Goal: Task Accomplishment & Management: Use online tool/utility

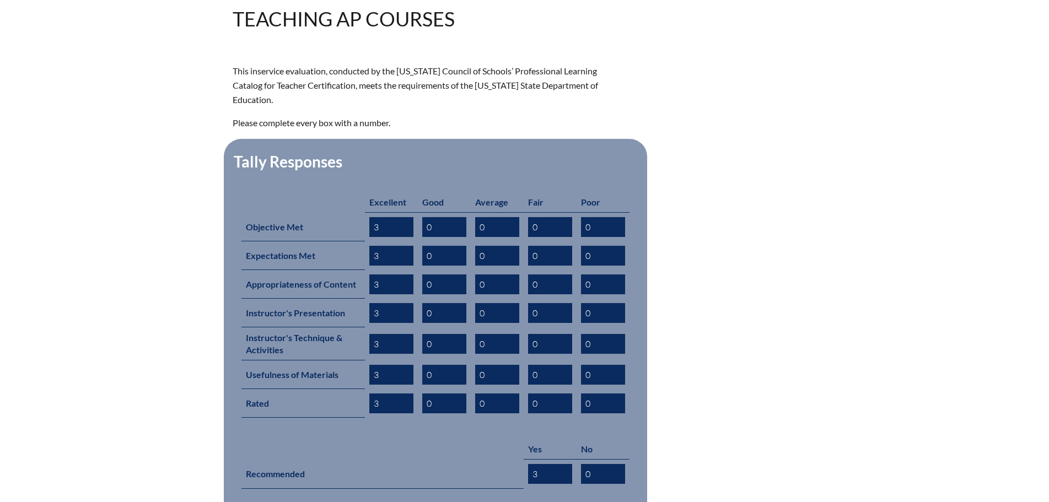
scroll to position [441, 0]
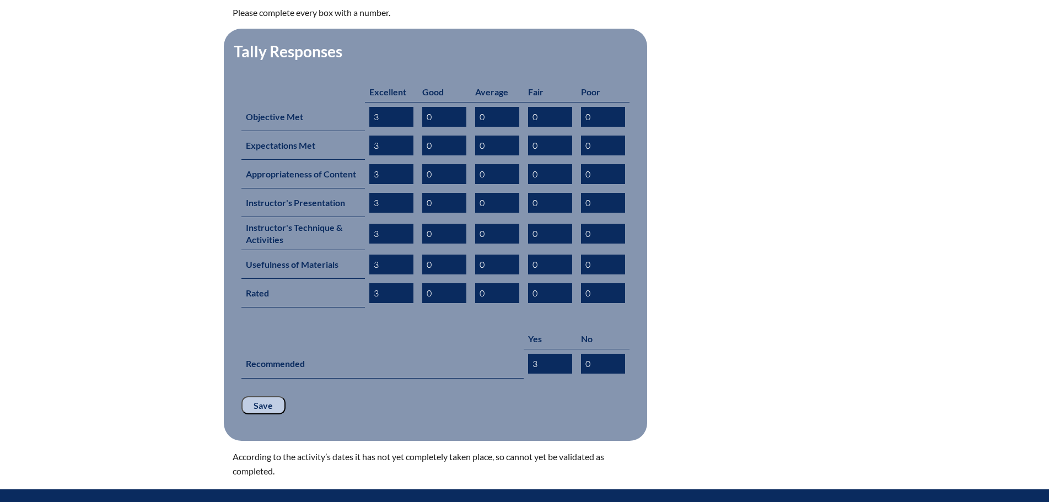
click at [257, 396] on input "Save" at bounding box center [264, 405] width 44 height 19
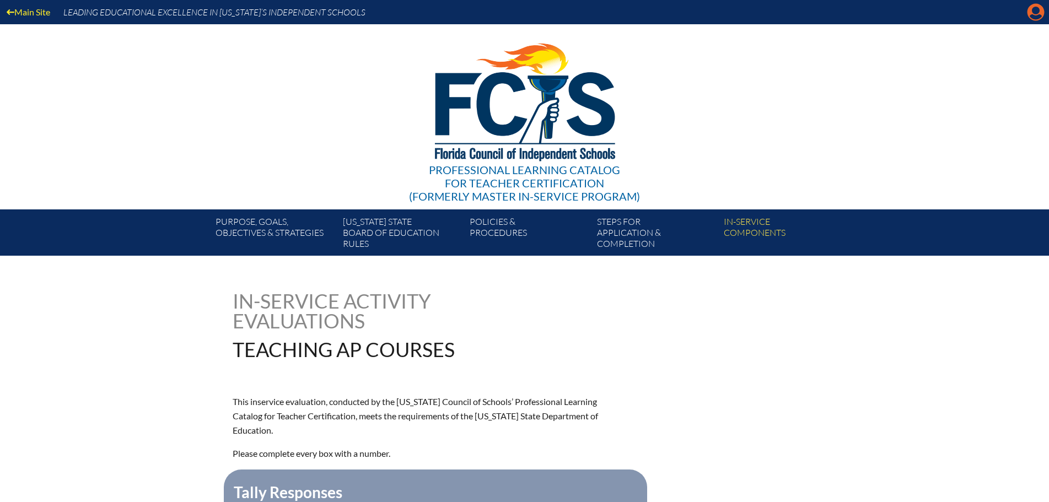
click at [1039, 11] on icon "Manage account" at bounding box center [1036, 12] width 18 height 18
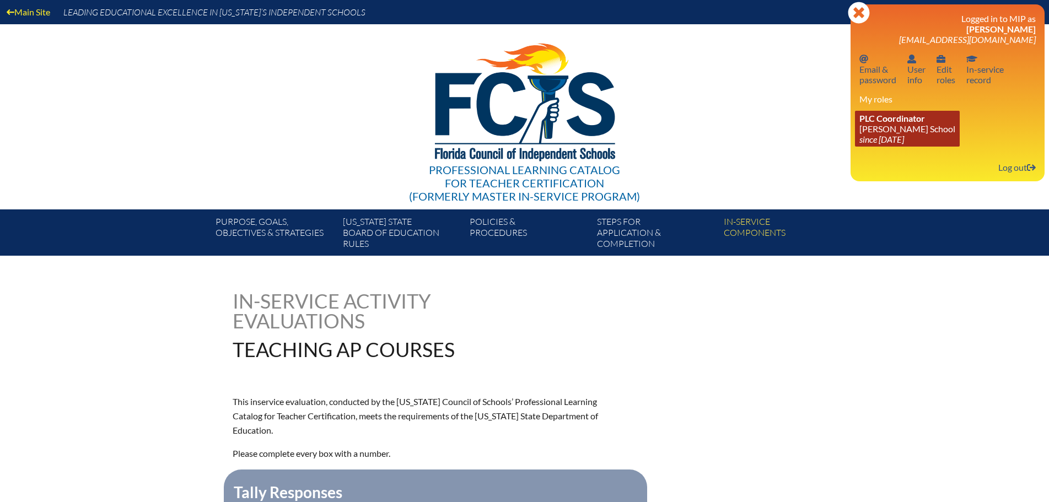
click at [904, 128] on link "PLC Coordinator Benjamin School since 2006 Aug 1" at bounding box center [907, 129] width 105 height 36
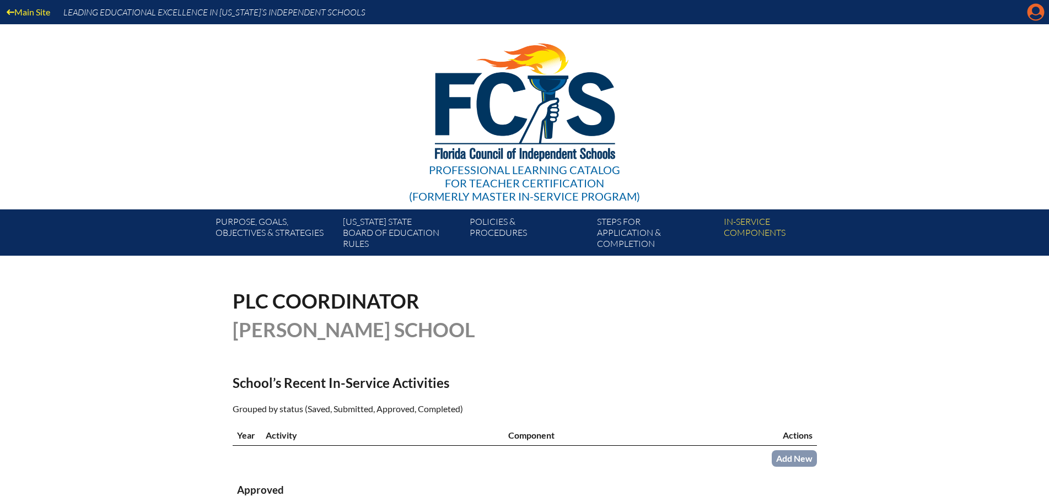
click at [1034, 18] on icon "Manage account" at bounding box center [1036, 12] width 18 height 18
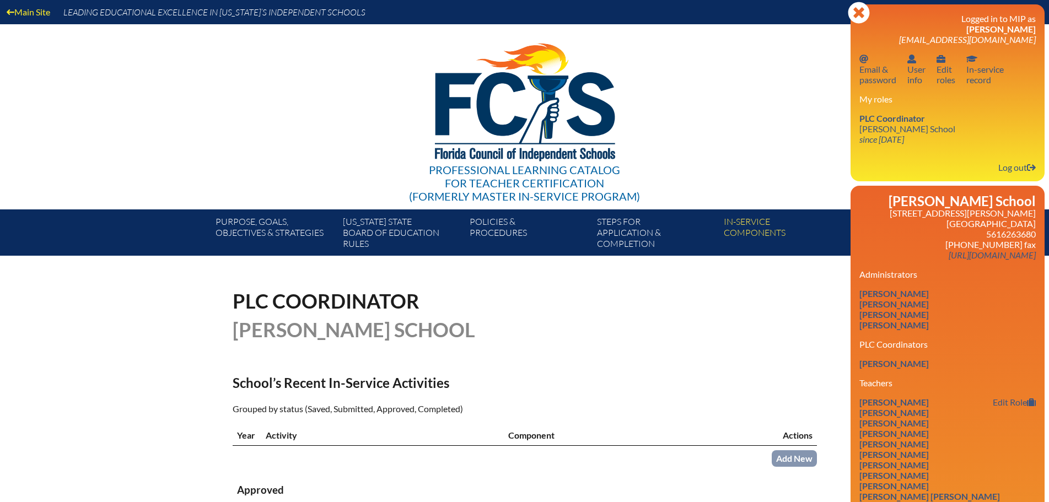
scroll to position [110, 0]
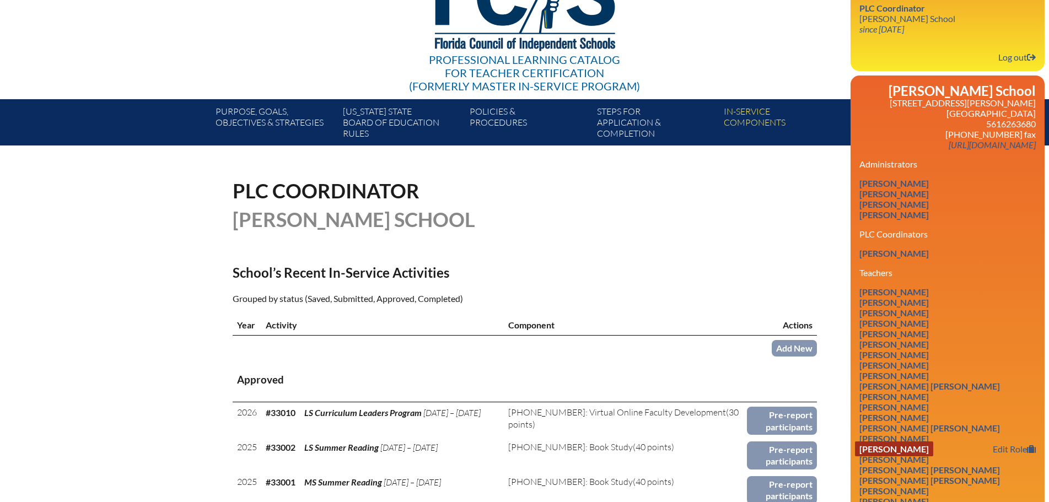
click at [910, 450] on link "Alison Marie Cohen" at bounding box center [894, 449] width 78 height 15
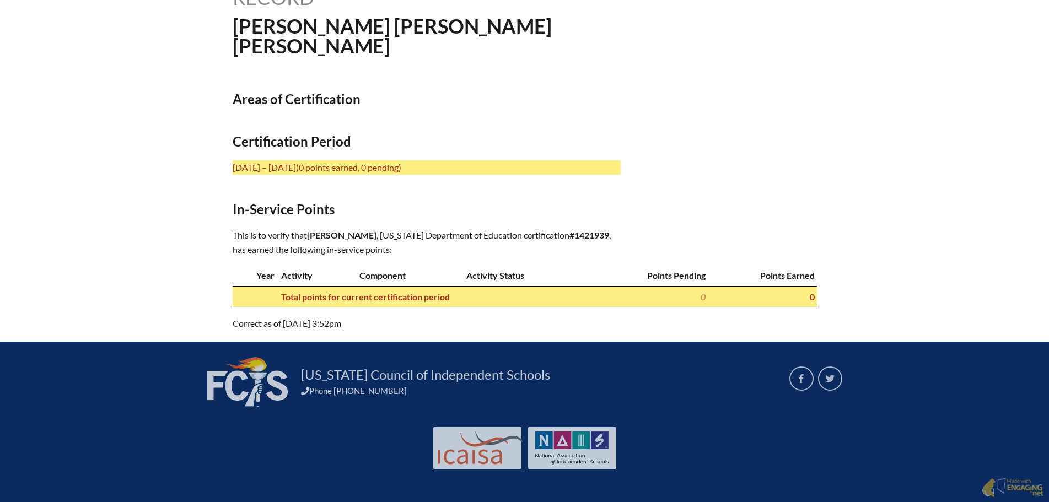
scroll to position [276, 0]
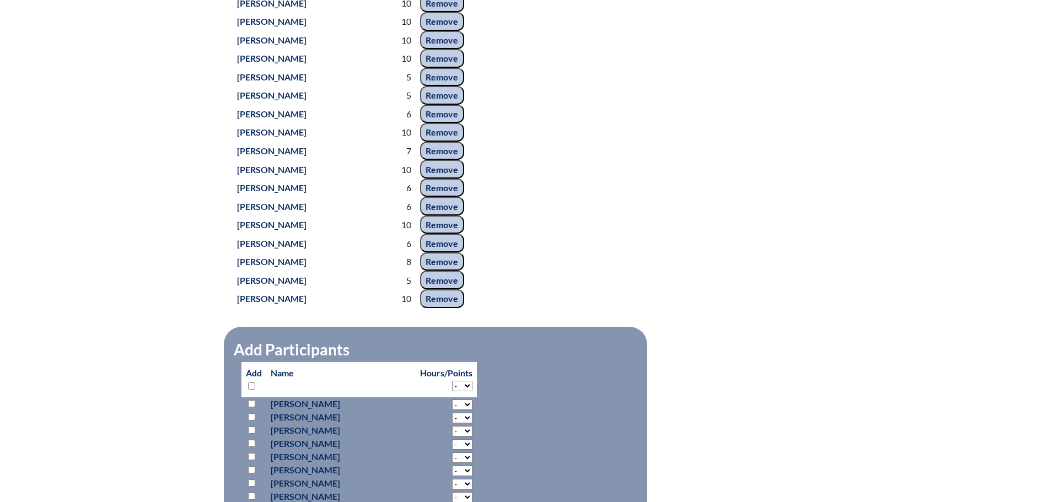
scroll to position [459, 0]
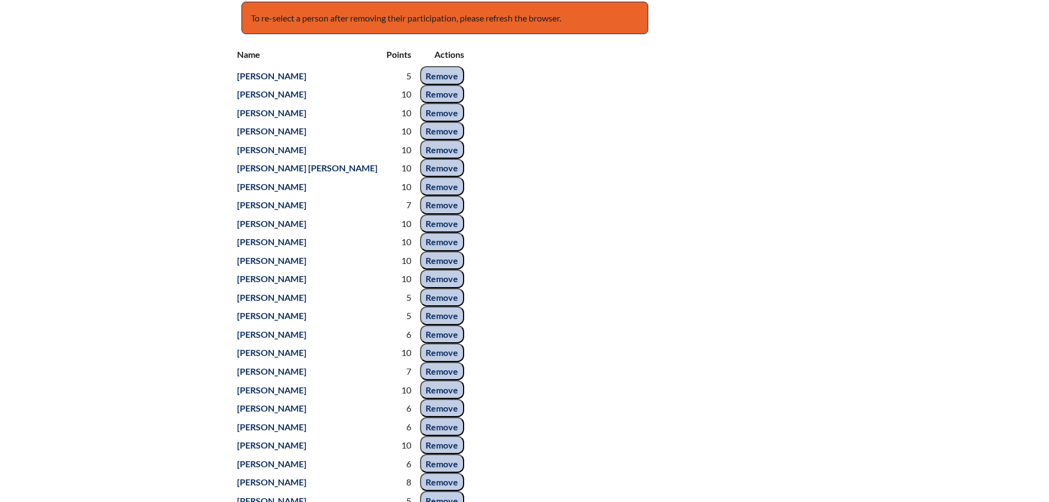
click at [501, 222] on div "Name Points Actions Alexandra Aguirre 5 Remove Kristina Arnn 10 Remove Kathleen…" at bounding box center [525, 286] width 584 height 486
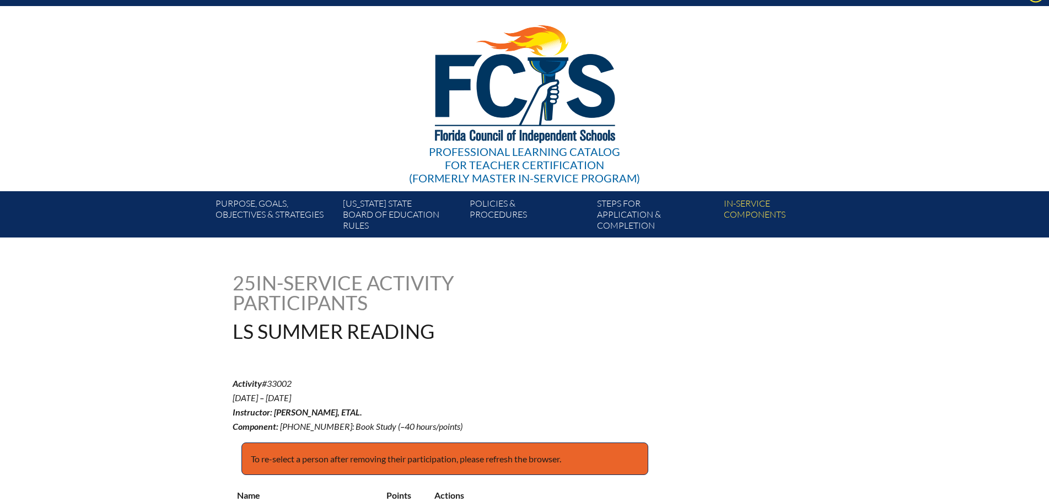
scroll to position [0, 0]
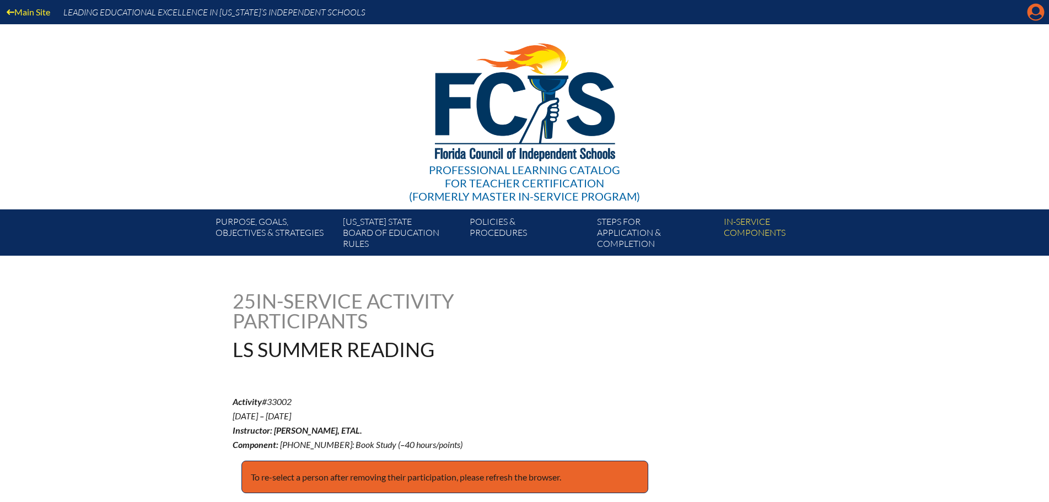
click at [1035, 17] on icon "Manage account" at bounding box center [1036, 12] width 18 height 18
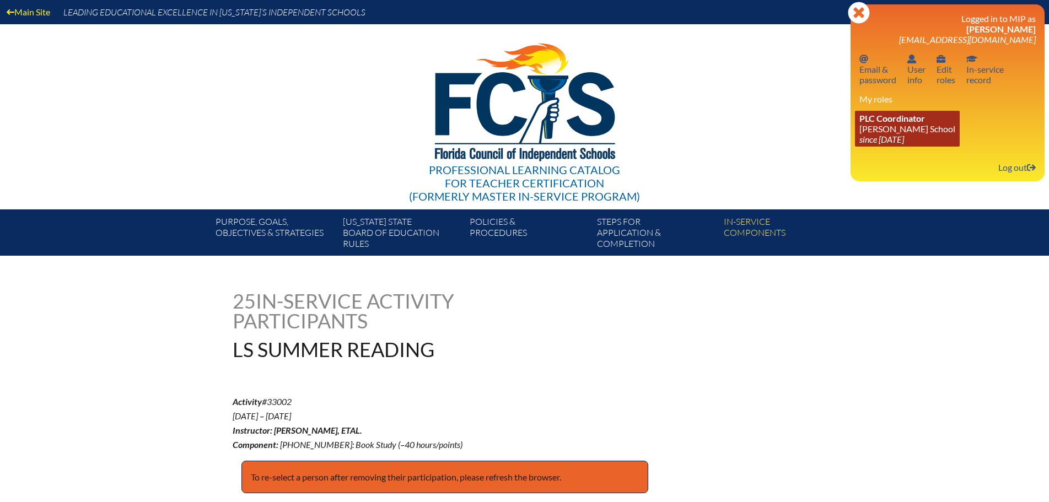
click at [880, 125] on link "PLC Coordinator Benjamin School since 2006 Aug 1" at bounding box center [907, 129] width 105 height 36
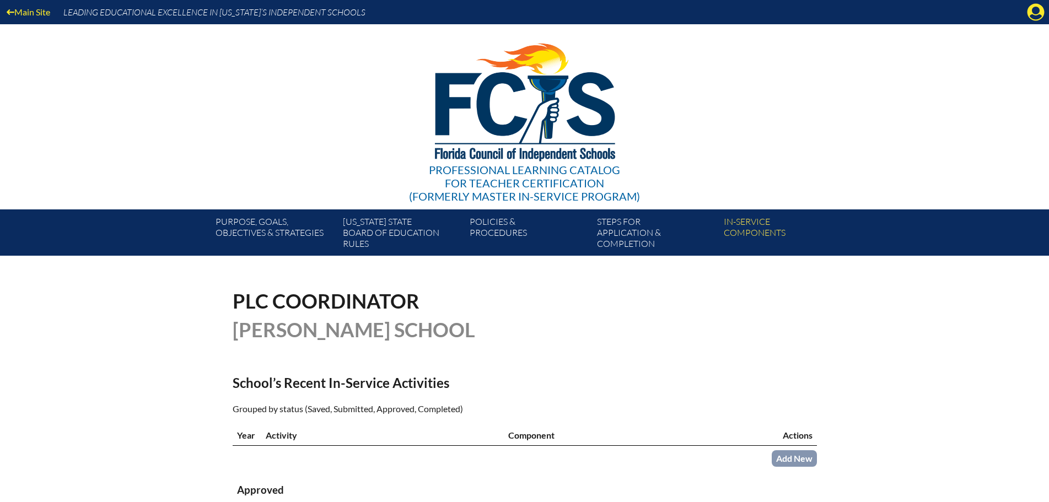
scroll to position [110, 0]
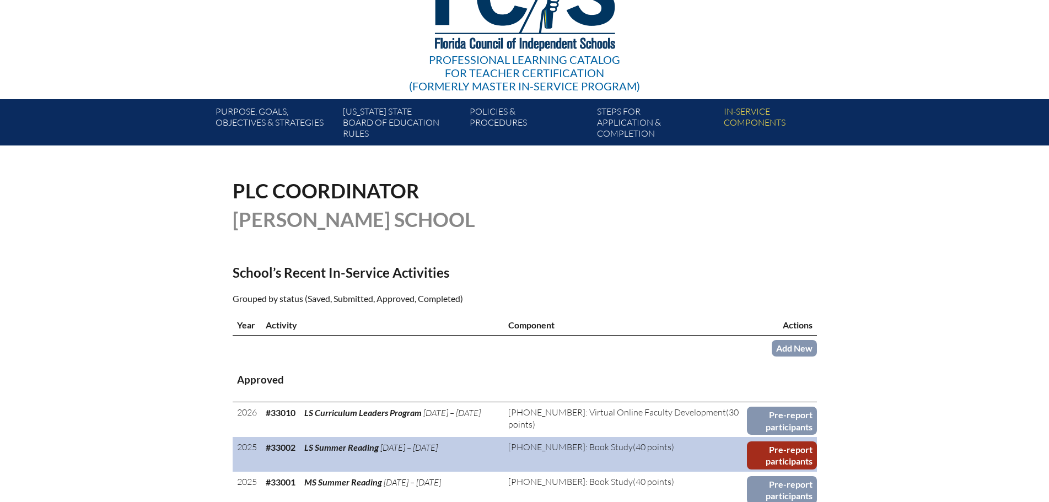
click at [789, 448] on link "Pre-report participants" at bounding box center [782, 456] width 70 height 28
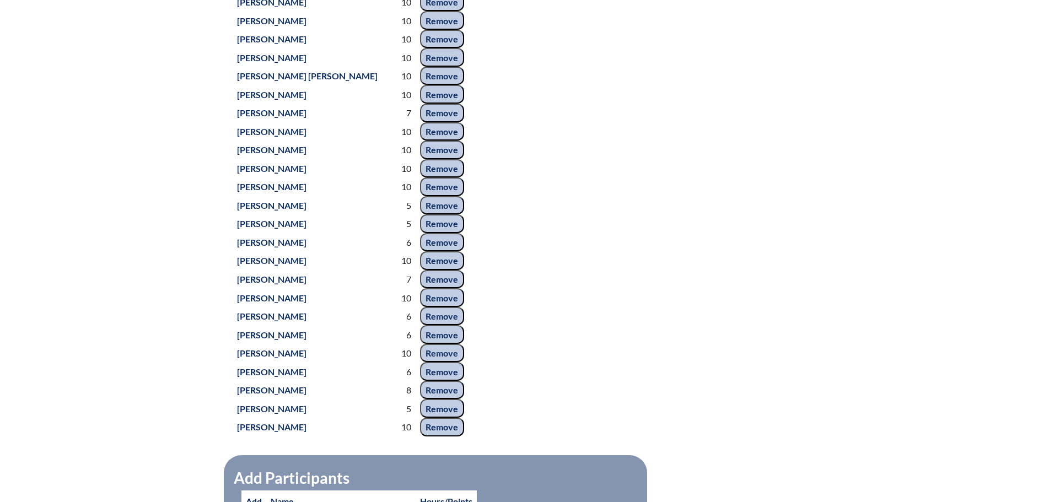
scroll to position [827, 0]
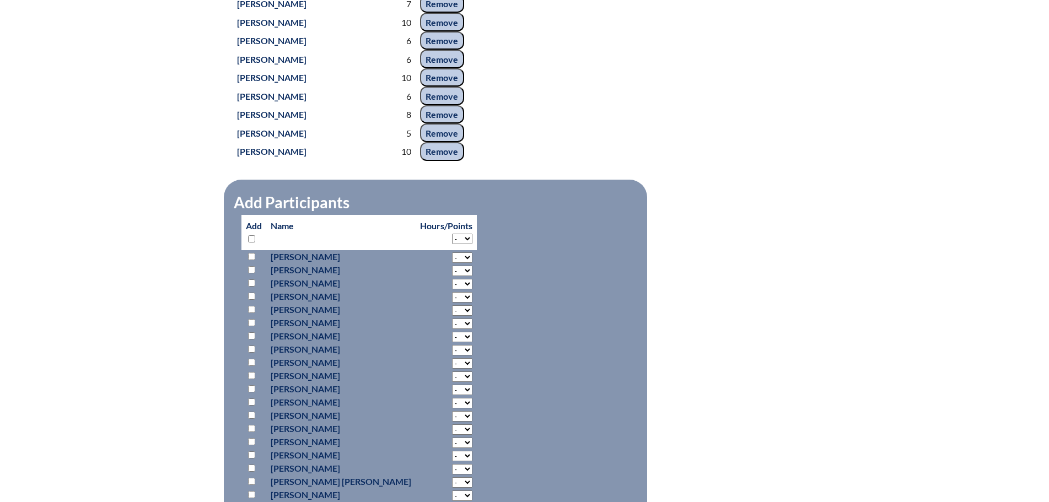
click at [251, 419] on input "checkbox" at bounding box center [251, 415] width 7 height 7
checkbox input "true"
click at [452, 263] on select "- 2 3 4 5 6 7 8 9 10 11 12 13 14 15 16 17 18 19 20 21 22 23 24 25 26 27 28 29 3…" at bounding box center [462, 258] width 20 height 10
select select "10"
click at [452, 263] on select "- 2 3 4 5 6 7 8 9 10 11 12 13 14 15 16 17 18 19 20 21 22 23 24 25 26 27 28 29 3…" at bounding box center [462, 258] width 20 height 10
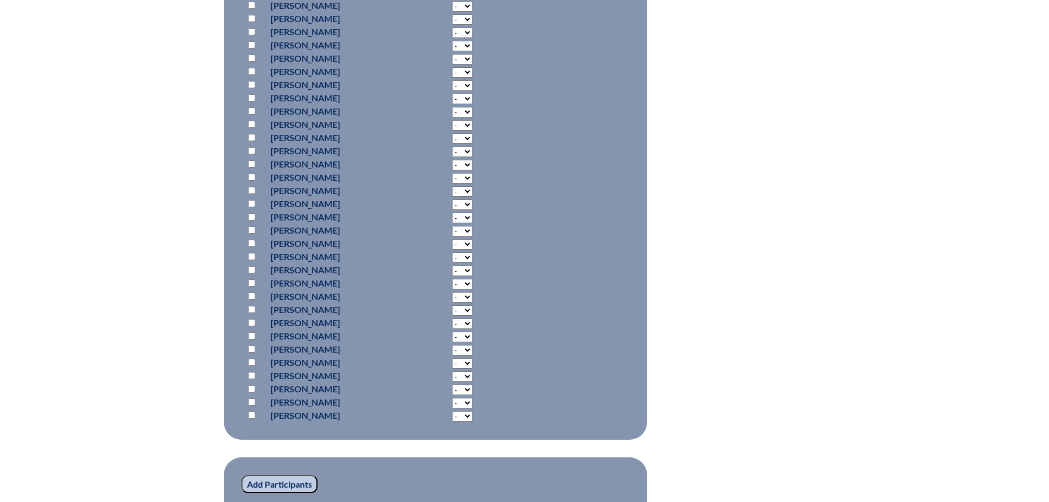
scroll to position [1709, 0]
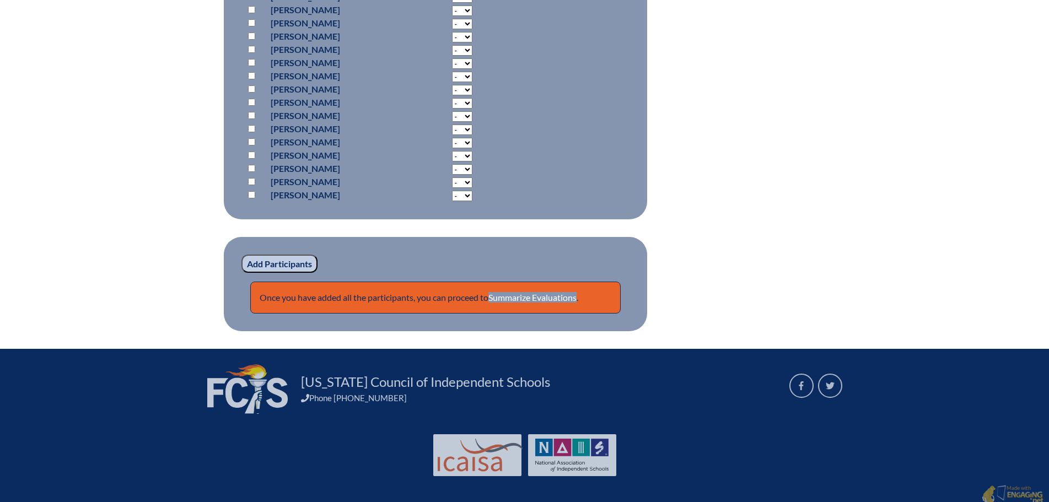
click at [301, 273] on input "Add Participants" at bounding box center [280, 264] width 76 height 19
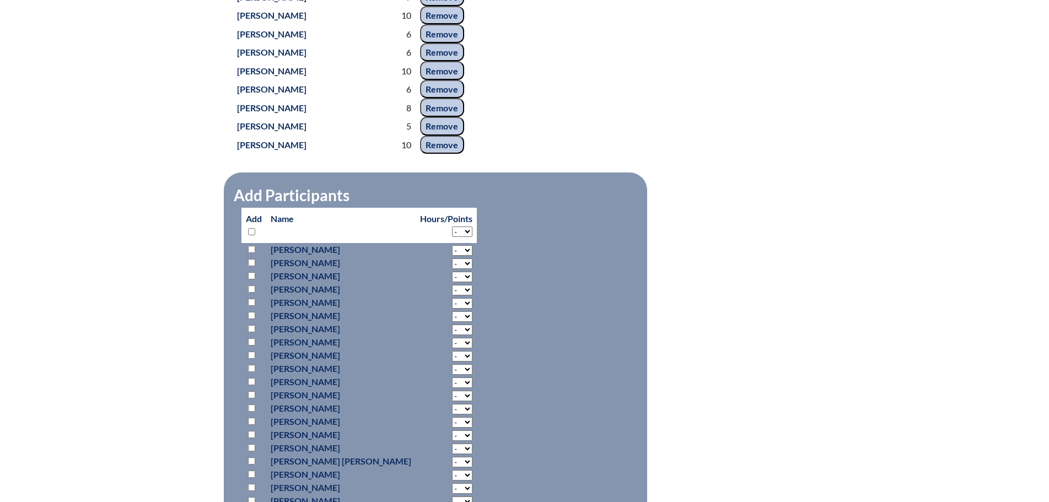
scroll to position [961, 0]
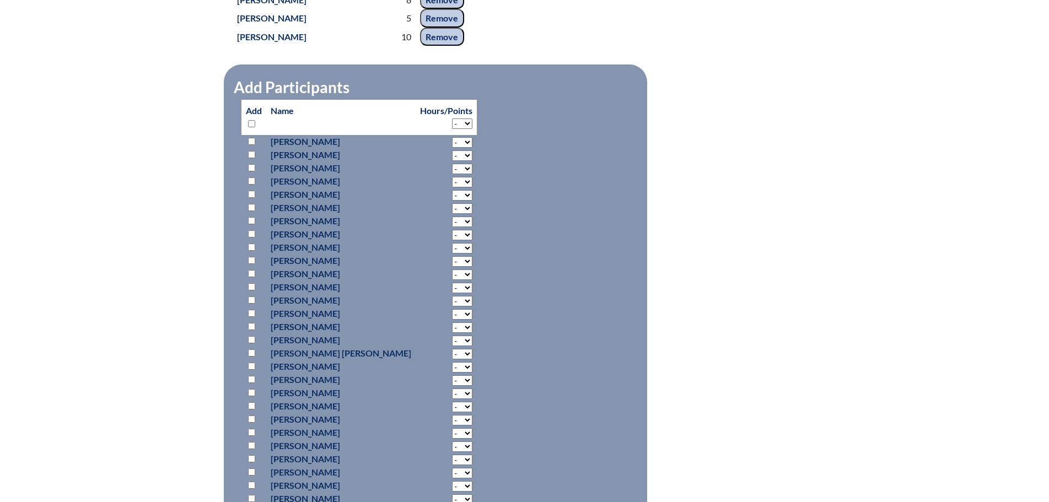
drag, startPoint x: 238, startPoint y: 53, endPoint x: 380, endPoint y: 55, distance: 142.8
click at [380, 55] on div "-6893a5fe36e567.61540567 26 In-service Activity Participants LS Summer Reading …" at bounding box center [525, 208] width 584 height 1755
